Goal: Information Seeking & Learning: Learn about a topic

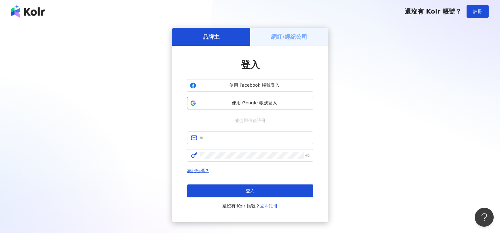
click at [261, 104] on span "使用 Google 帳號登入" at bounding box center [255, 103] width 112 height 6
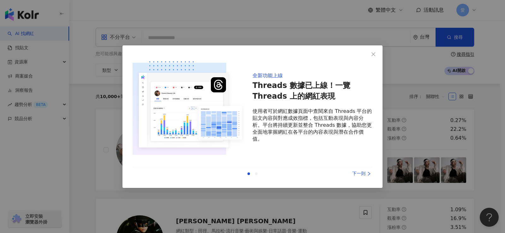
click at [357, 175] on div "下一則" at bounding box center [348, 173] width 47 height 7
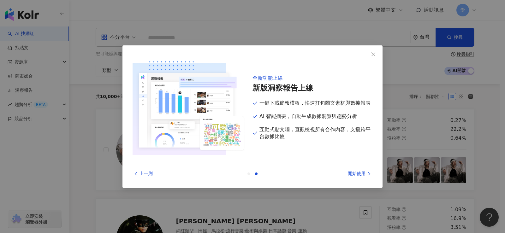
click at [357, 175] on div "開始使用" at bounding box center [348, 173] width 47 height 7
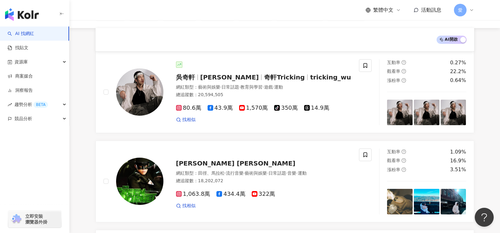
scroll to position [80, 0]
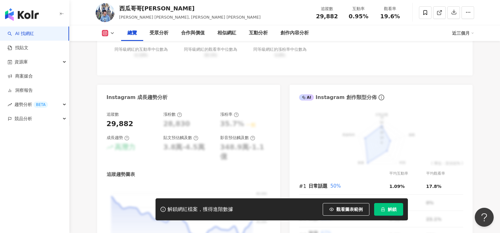
scroll to position [294, 0]
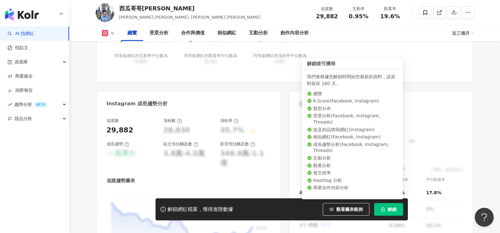
click at [393, 211] on span "解鎖" at bounding box center [392, 209] width 9 height 5
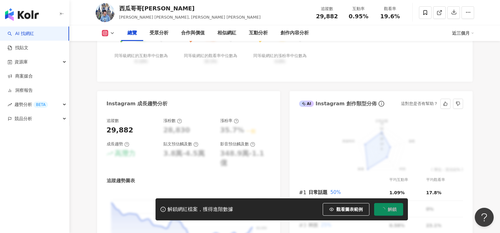
scroll to position [289, 0]
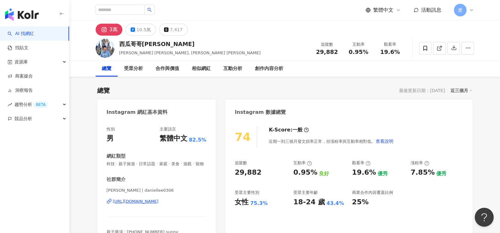
drag, startPoint x: 500, startPoint y: 16, endPoint x: 457, endPoint y: 8, distance: 43.6
click at [457, 8] on span "愛" at bounding box center [460, 10] width 13 height 13
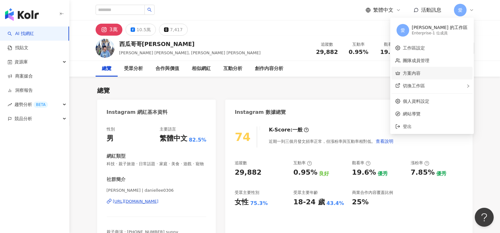
click at [421, 75] on link "方案內容" at bounding box center [412, 73] width 18 height 5
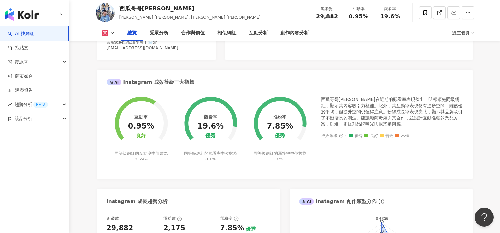
scroll to position [197, 0]
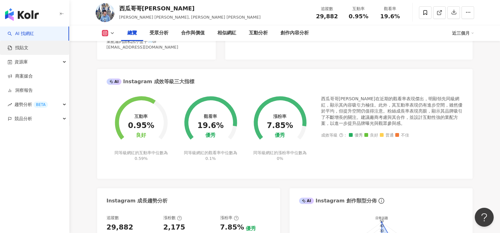
click at [28, 51] on link "找貼文" at bounding box center [18, 48] width 21 height 6
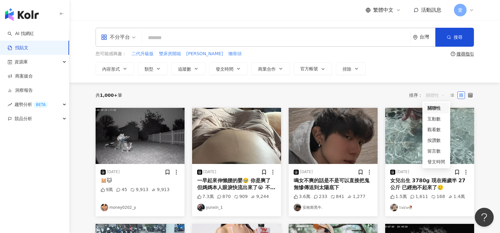
click at [432, 96] on span "關聯性" at bounding box center [435, 95] width 19 height 10
click at [432, 162] on div "發文時間" at bounding box center [437, 161] width 18 height 7
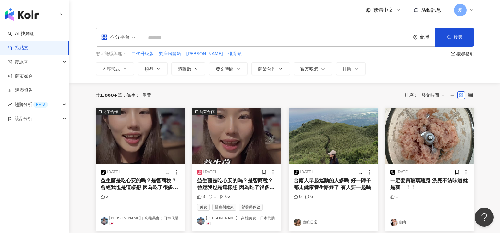
click at [186, 36] on input "search" at bounding box center [276, 38] width 263 height 14
type input "*"
click at [174, 39] on input "**********" at bounding box center [276, 38] width 263 height 14
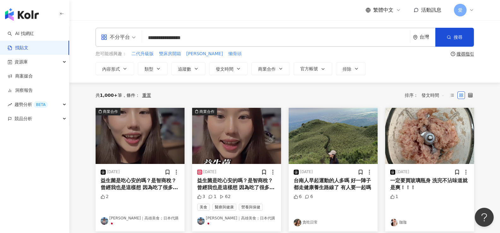
click at [225, 42] on input "**********" at bounding box center [276, 38] width 263 height 14
click at [174, 38] on input "**********" at bounding box center [276, 38] width 263 height 14
click at [159, 37] on input "**********" at bounding box center [276, 38] width 263 height 14
type input "**********"
click at [172, 38] on input "**********" at bounding box center [276, 38] width 263 height 14
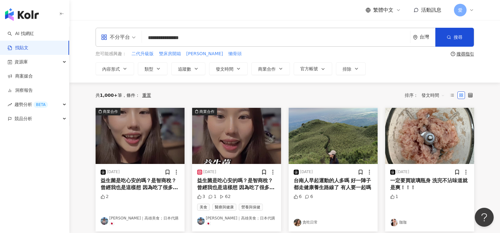
drag, startPoint x: 148, startPoint y: 39, endPoint x: 224, endPoint y: 39, distance: 76.1
click at [224, 39] on input "**********" at bounding box center [276, 38] width 263 height 14
click at [447, 40] on button "搜尋" at bounding box center [455, 37] width 39 height 19
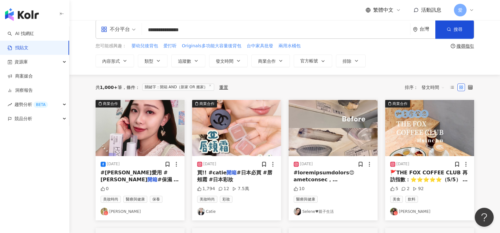
scroll to position [7, 0]
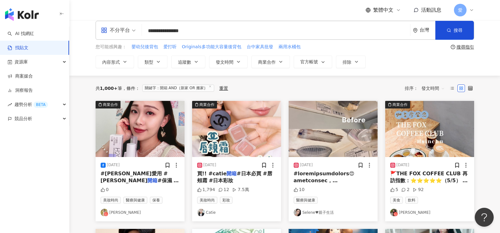
click at [173, 33] on input "**********" at bounding box center [276, 31] width 263 height 14
click at [169, 31] on input "**********" at bounding box center [276, 31] width 263 height 14
click at [169, 32] on input "**********" at bounding box center [276, 31] width 263 height 14
drag, startPoint x: 204, startPoint y: 32, endPoint x: 122, endPoint y: 32, distance: 81.8
click at [122, 32] on div "**********" at bounding box center [285, 30] width 379 height 19
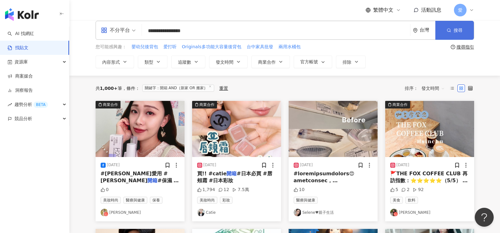
type input "**********"
click at [453, 33] on button "搜尋" at bounding box center [455, 30] width 39 height 19
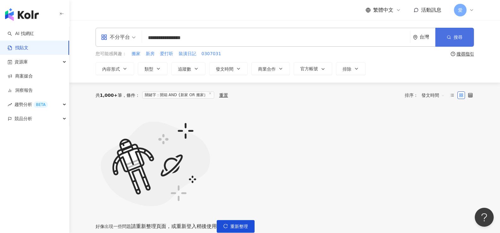
click at [453, 38] on button "搜尋" at bounding box center [455, 37] width 39 height 19
click at [255, 220] on button "重新整理" at bounding box center [236, 226] width 38 height 13
click at [248, 224] on span "重新整理" at bounding box center [239, 226] width 18 height 5
click at [444, 37] on button "搜尋" at bounding box center [455, 37] width 39 height 19
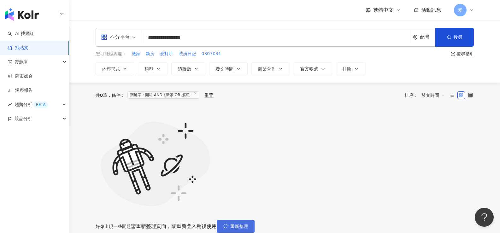
click at [248, 224] on span "重新整理" at bounding box center [239, 226] width 18 height 5
click at [162, 136] on div "好像出現一些問題 請重新整理頁面，或重新登入稍後使用 重新整理" at bounding box center [285, 170] width 379 height 125
drag, startPoint x: 205, startPoint y: 41, endPoint x: 147, endPoint y: 41, distance: 57.8
click at [145, 40] on input "**********" at bounding box center [276, 38] width 263 height 14
click at [314, 134] on div "好像出現一些問題 請重新整理頁面，或重新登入稍後使用 重新整理" at bounding box center [285, 170] width 379 height 125
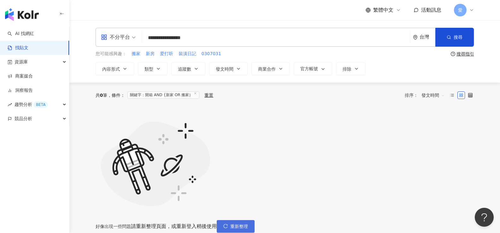
click at [248, 224] on span "重新整理" at bounding box center [239, 226] width 18 height 5
click at [327, 213] on div "好像出現一些問題 請重新整理頁面，或重新登入稍後使用 重新整理" at bounding box center [285, 170] width 379 height 125
click at [459, 35] on span "搜尋" at bounding box center [458, 37] width 9 height 5
click at [458, 36] on span "搜尋" at bounding box center [458, 37] width 9 height 5
click at [248, 224] on span "重新整理" at bounding box center [239, 226] width 18 height 5
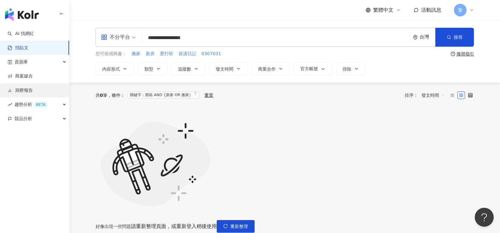
drag, startPoint x: 418, startPoint y: 28, endPoint x: 39, endPoint y: 92, distance: 385.1
click at [7, 119] on div "競品分析" at bounding box center [34, 119] width 69 height 14
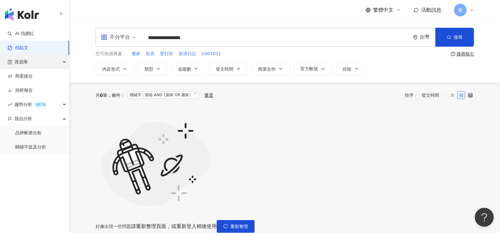
click at [43, 60] on div "資源庫" at bounding box center [34, 62] width 69 height 14
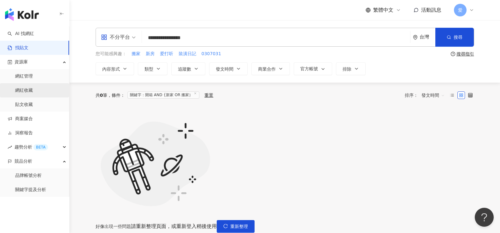
click at [33, 92] on link "網紅收藏" at bounding box center [24, 90] width 18 height 6
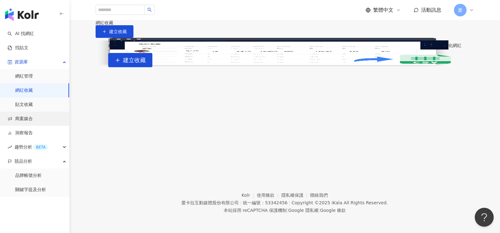
click at [33, 121] on link "商案媒合" at bounding box center [20, 119] width 25 height 6
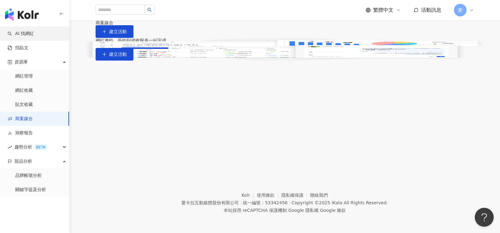
click at [33, 34] on link "AI 找網紅" at bounding box center [21, 34] width 27 height 6
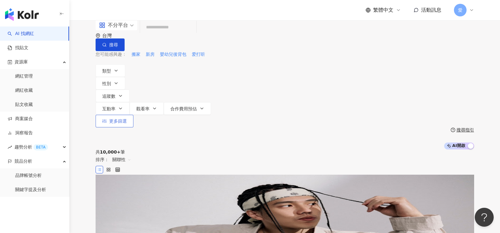
click at [107, 119] on icon "button" at bounding box center [104, 121] width 4 height 4
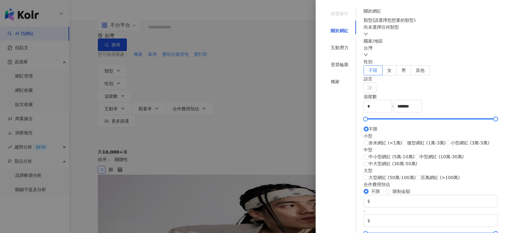
click at [337, 27] on div "關於網紅" at bounding box center [340, 30] width 18 height 7
click at [331, 78] on div "獨家" at bounding box center [335, 81] width 9 height 7
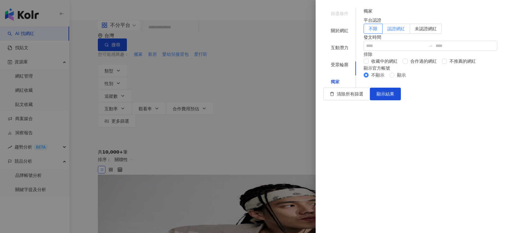
click at [410, 34] on label "認證網紅" at bounding box center [396, 29] width 27 height 10
click at [394, 97] on span "顯示結果" at bounding box center [386, 94] width 18 height 5
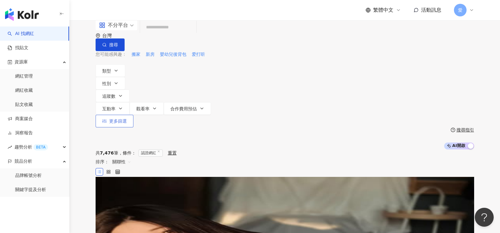
click at [134, 115] on button "更多篩選" at bounding box center [115, 121] width 38 height 13
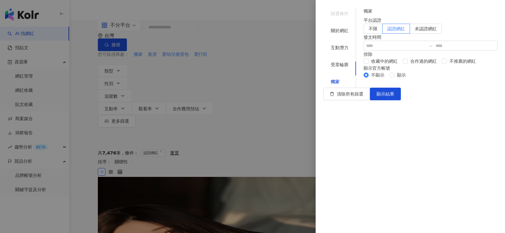
click at [289, 100] on div at bounding box center [252, 116] width 505 height 233
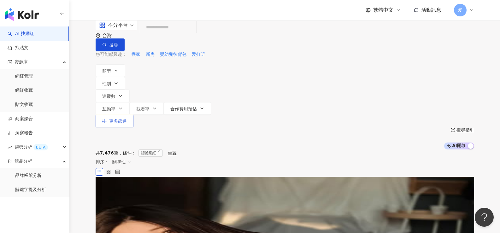
click at [134, 115] on button "更多篩選" at bounding box center [115, 121] width 38 height 13
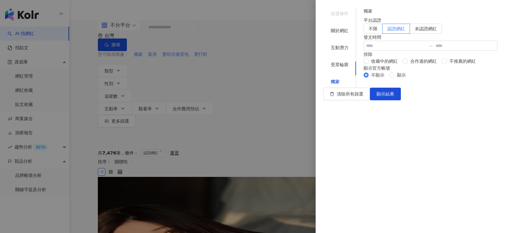
click at [265, 116] on div at bounding box center [252, 116] width 505 height 233
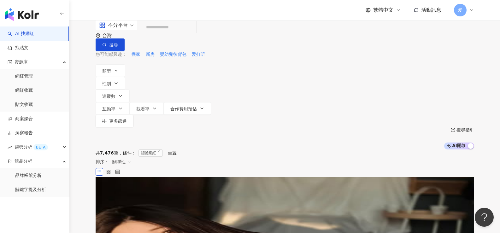
scroll to position [63, 0]
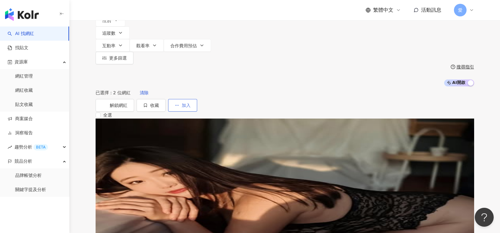
click at [179, 103] on span "button" at bounding box center [177, 105] width 4 height 5
click at [33, 122] on link "商案媒合" at bounding box center [20, 119] width 25 height 6
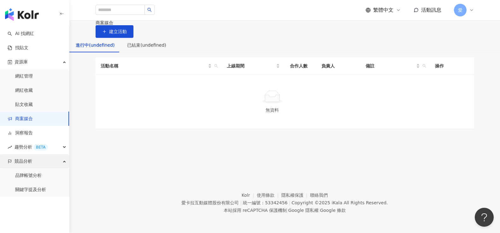
click at [24, 165] on span "競品分析" at bounding box center [24, 161] width 18 height 14
click at [31, 164] on span "競品分析" at bounding box center [24, 161] width 18 height 14
